Goal: Answer question/provide support

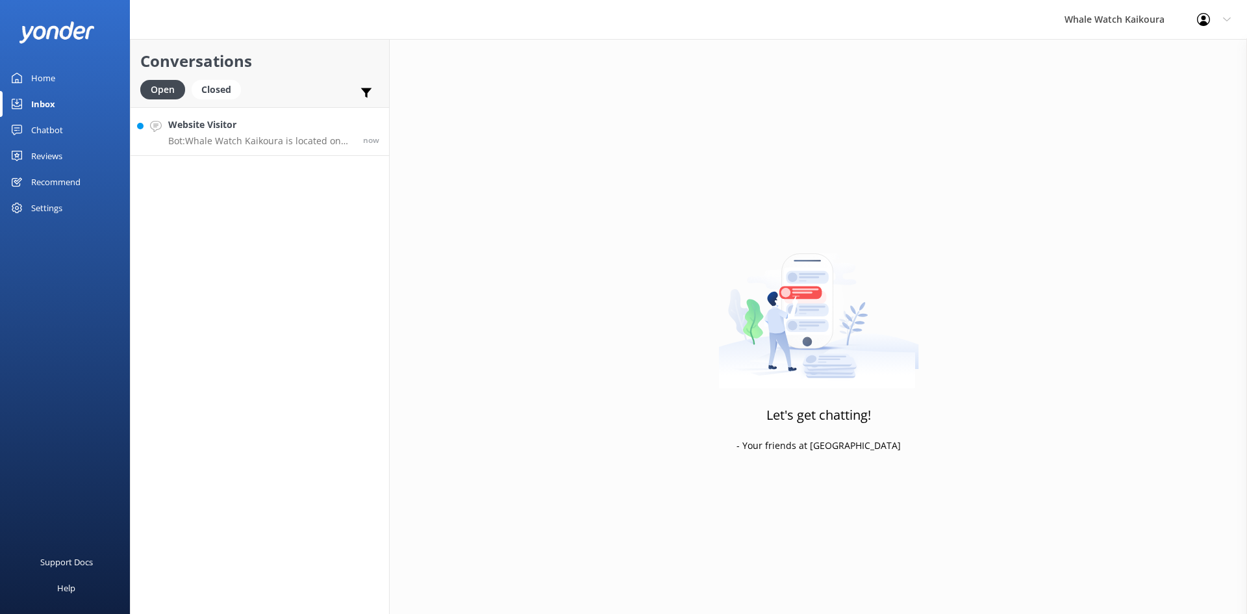
click at [288, 117] on link "Website Visitor Bot: Whale Watch Kaikoura is located on [STREET_ADDRESS]. It is…" at bounding box center [259, 131] width 258 height 49
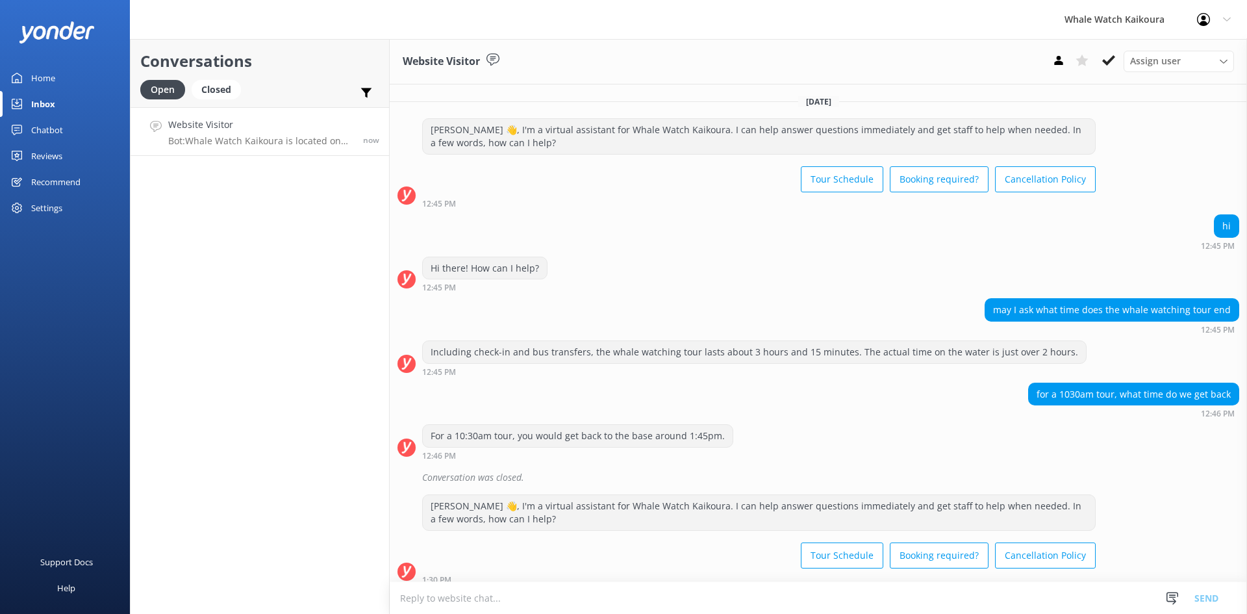
scroll to position [106, 0]
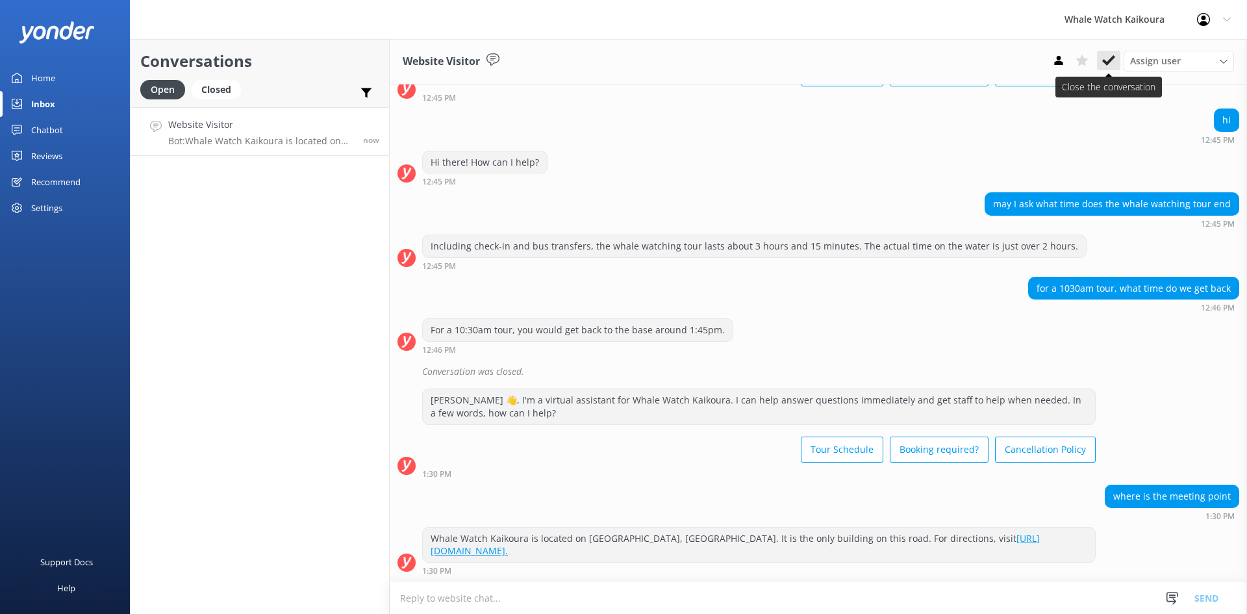
click at [1111, 60] on use at bounding box center [1108, 60] width 13 height 10
